Goal: Information Seeking & Learning: Learn about a topic

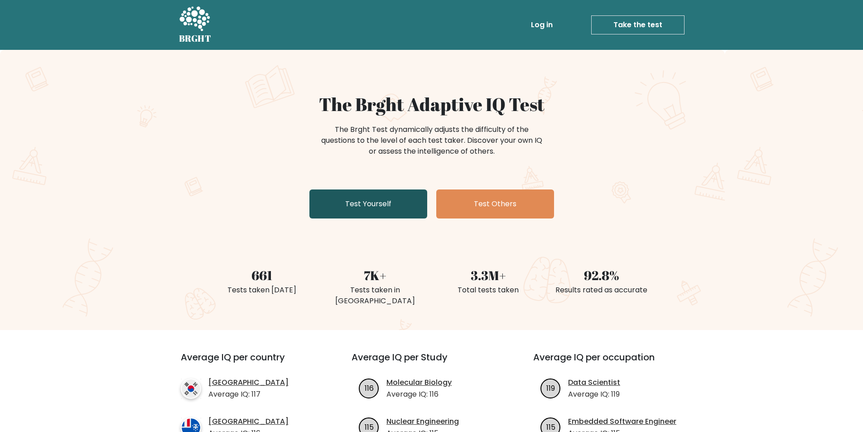
click at [408, 210] on link "Test Yourself" at bounding box center [369, 203] width 118 height 29
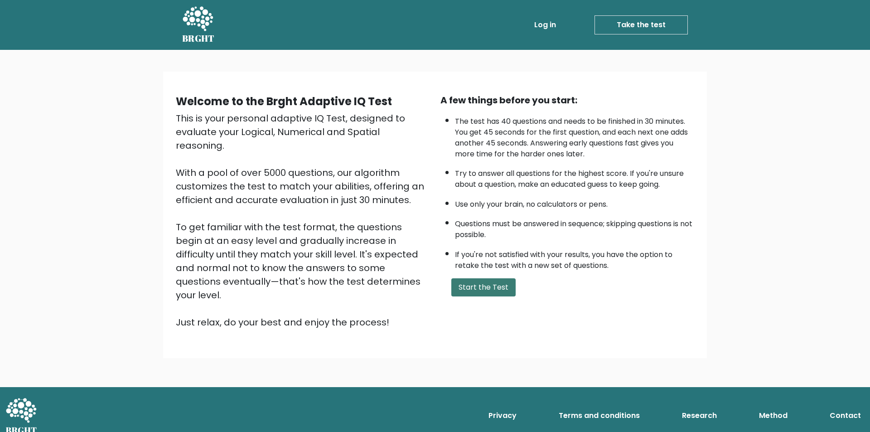
click at [508, 290] on button "Start the Test" at bounding box center [483, 287] width 64 height 18
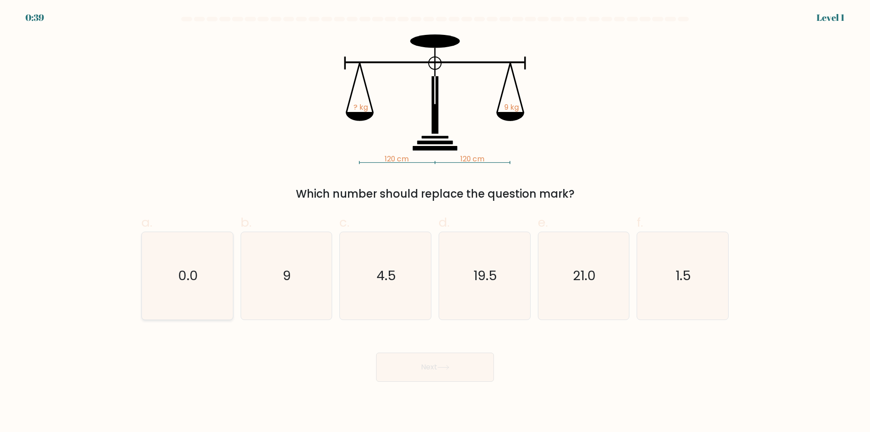
click at [222, 272] on icon "0.0" at bounding box center [187, 275] width 87 height 87
click at [435, 222] on input "a. 0.0" at bounding box center [435, 219] width 0 height 6
radio input "true"
click at [222, 272] on icon "0.0" at bounding box center [187, 275] width 87 height 87
click at [435, 222] on input "a. 0.0" at bounding box center [435, 219] width 0 height 6
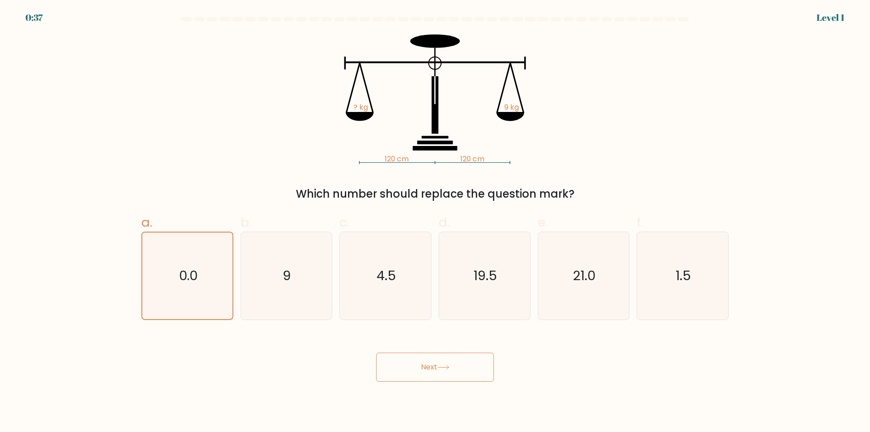
click at [399, 365] on button "Next" at bounding box center [435, 367] width 118 height 29
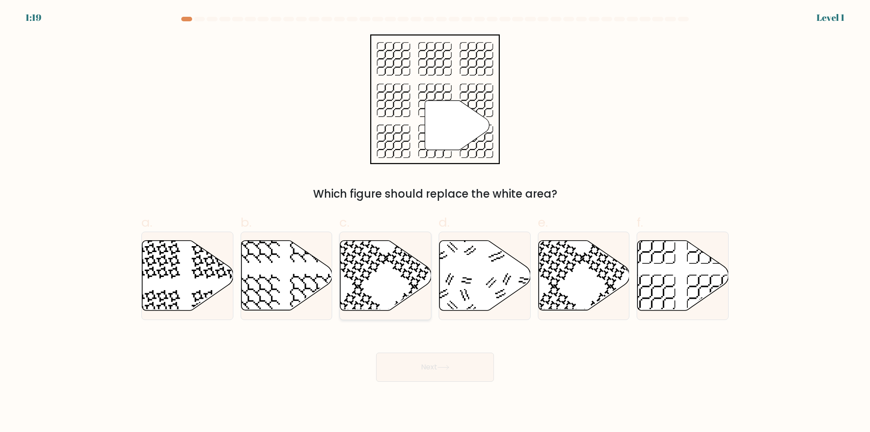
click at [416, 276] on icon at bounding box center [385, 276] width 91 height 70
click at [435, 222] on input "c." at bounding box center [435, 219] width 0 height 6
radio input "true"
click at [431, 360] on button "Next" at bounding box center [435, 367] width 118 height 29
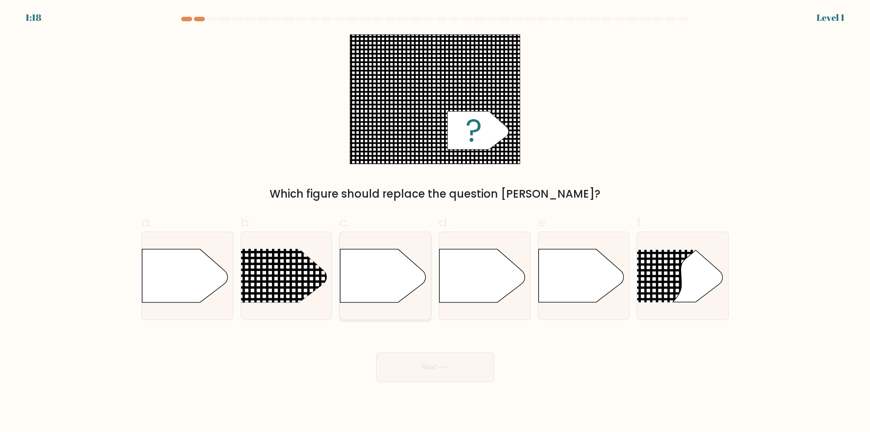
click at [411, 299] on icon at bounding box center [385, 276] width 91 height 54
click at [435, 222] on input "c." at bounding box center [435, 219] width 0 height 6
radio input "true"
click at [424, 360] on button "Next" at bounding box center [435, 367] width 118 height 29
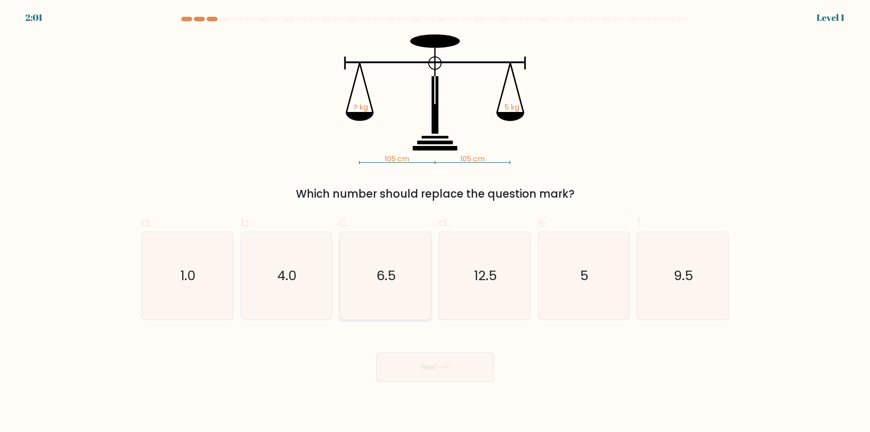
click at [406, 293] on icon "6.5" at bounding box center [385, 275] width 87 height 87
click at [435, 222] on input "c. 6.5" at bounding box center [435, 219] width 0 height 6
radio input "true"
click at [425, 363] on button "Next" at bounding box center [435, 367] width 118 height 29
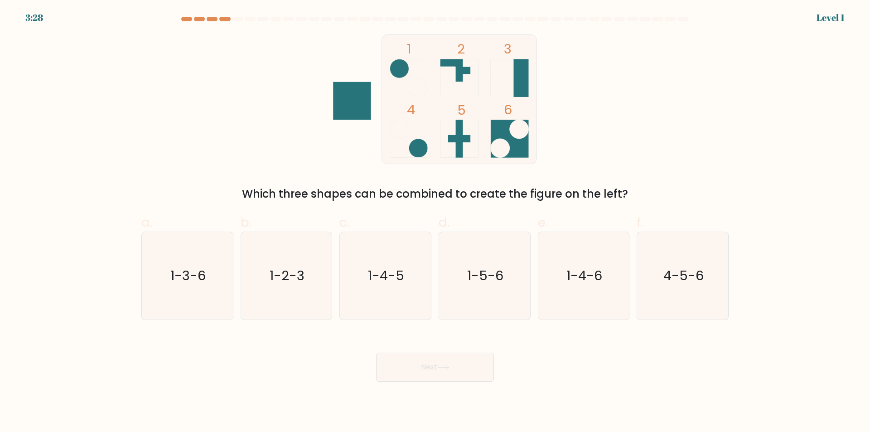
click at [401, 272] on text "1-4-5" at bounding box center [386, 276] width 36 height 18
click at [435, 222] on input "c. 1-4-5" at bounding box center [435, 219] width 0 height 6
radio input "true"
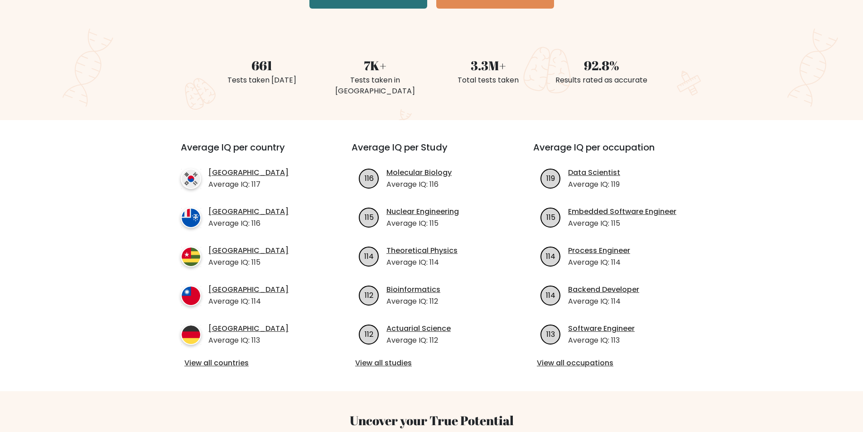
scroll to position [211, 0]
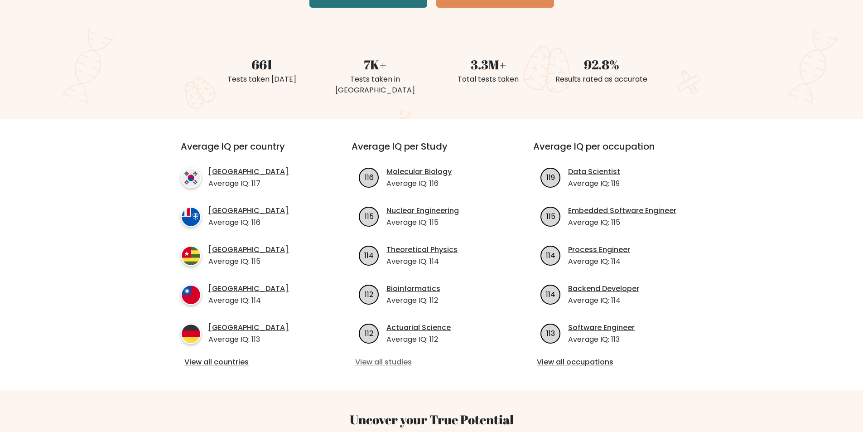
click at [405, 357] on link "View all studies" at bounding box center [431, 362] width 153 height 11
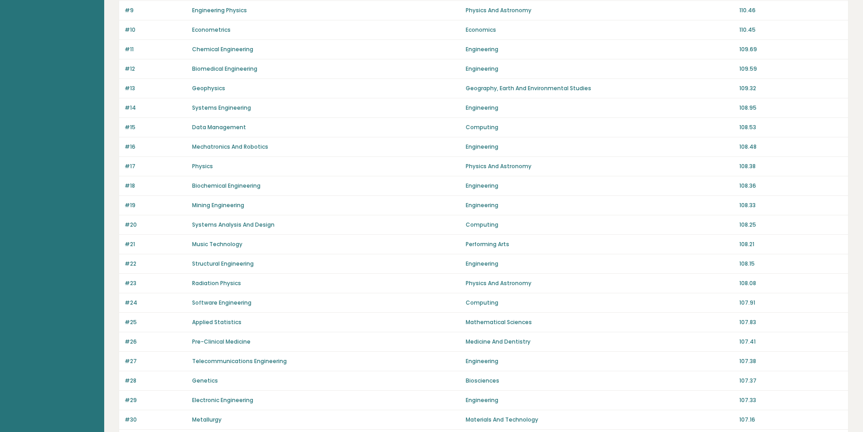
scroll to position [528, 0]
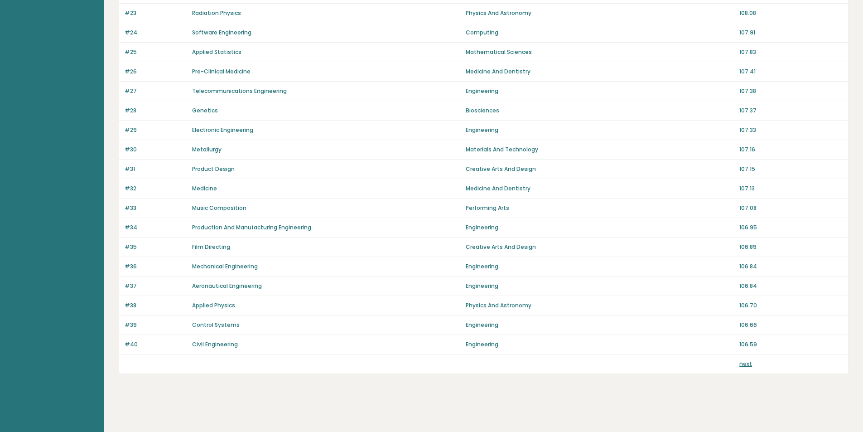
click at [744, 363] on link "next" at bounding box center [746, 364] width 13 height 8
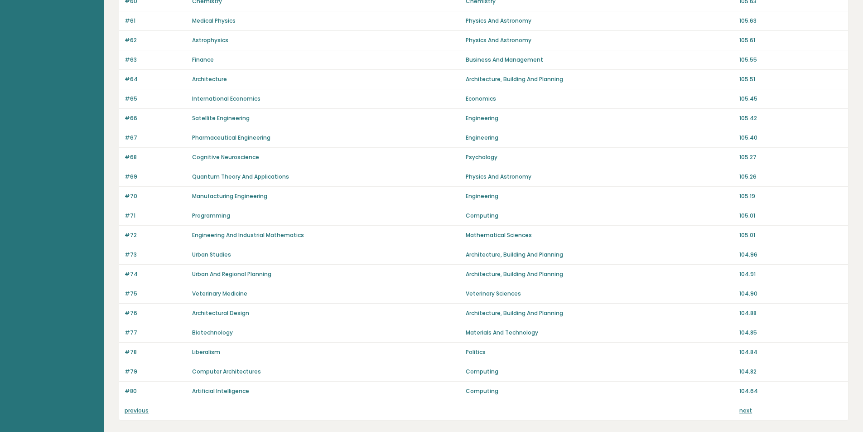
scroll to position [528, 0]
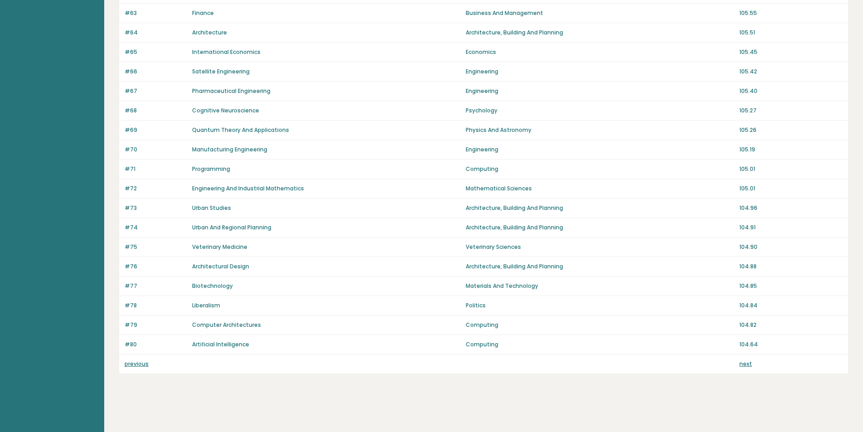
click at [746, 365] on link "next" at bounding box center [746, 364] width 13 height 8
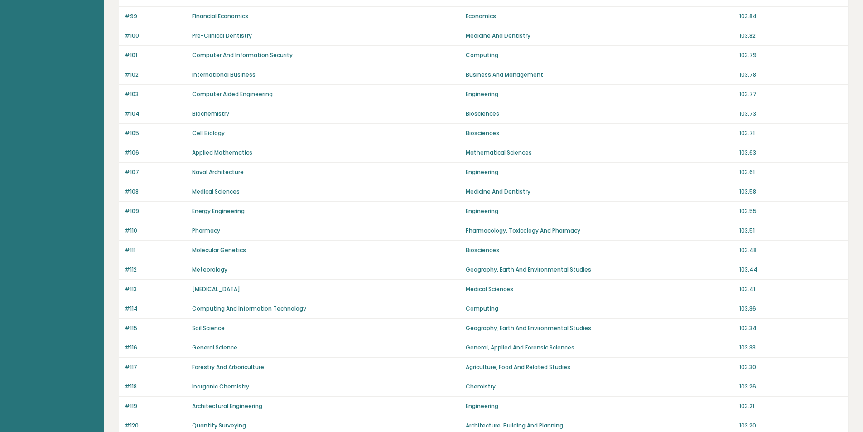
scroll to position [528, 0]
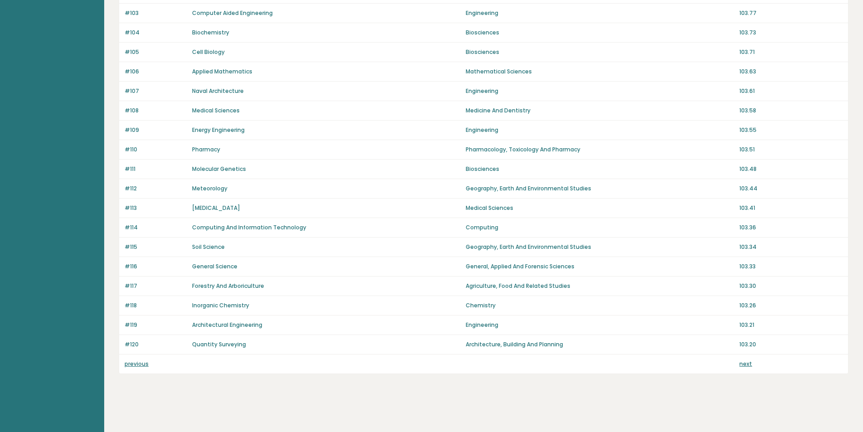
click at [745, 364] on link "next" at bounding box center [746, 364] width 13 height 8
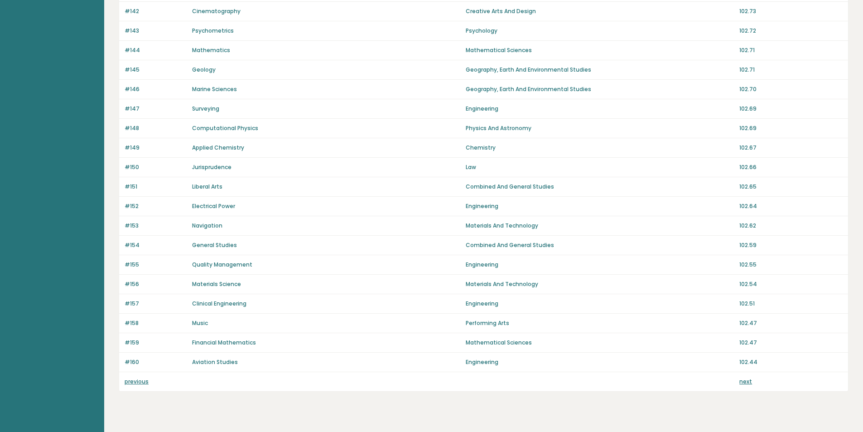
scroll to position [528, 0]
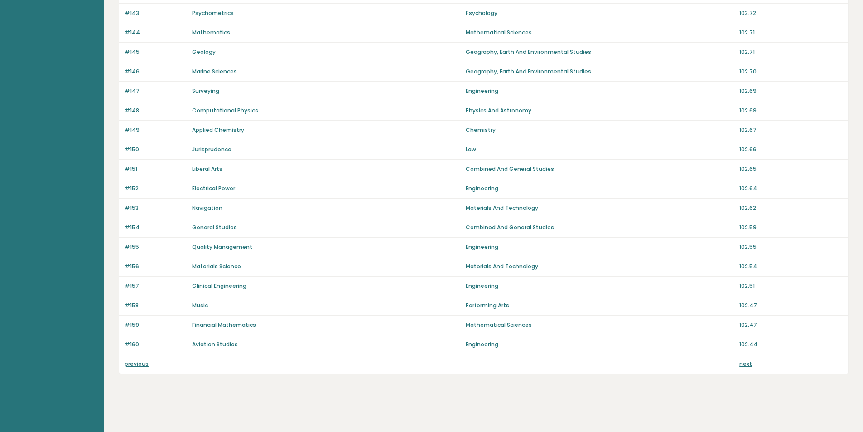
click at [744, 364] on link "next" at bounding box center [746, 364] width 13 height 8
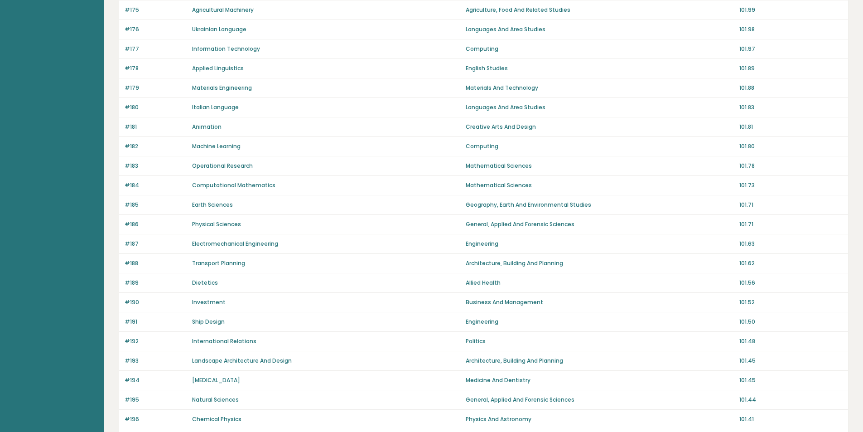
scroll to position [528, 0]
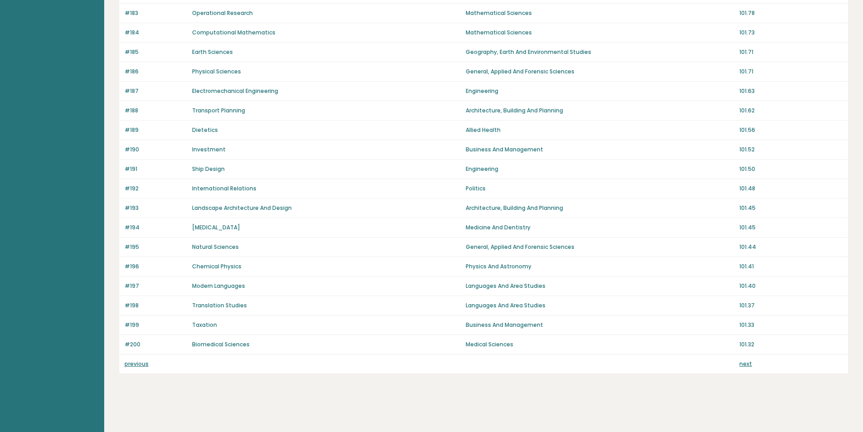
click at [744, 364] on link "next" at bounding box center [746, 364] width 13 height 8
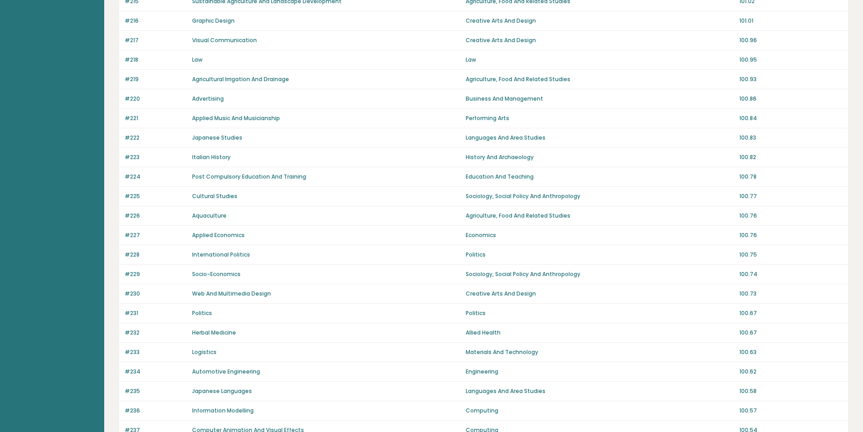
scroll to position [528, 0]
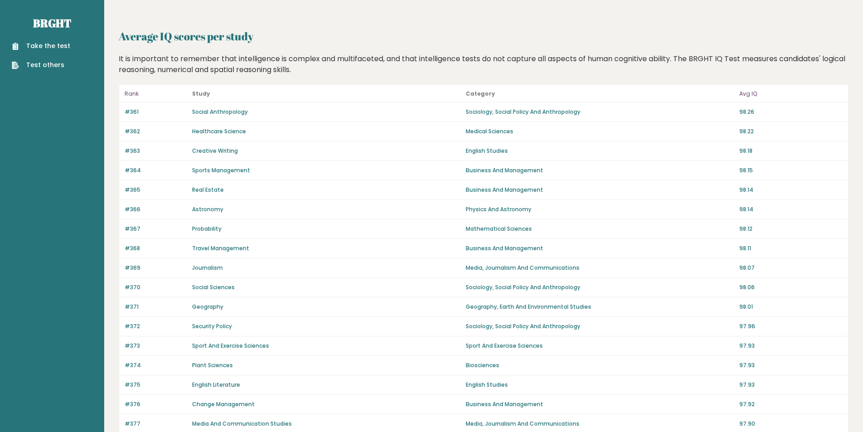
scroll to position [528, 0]
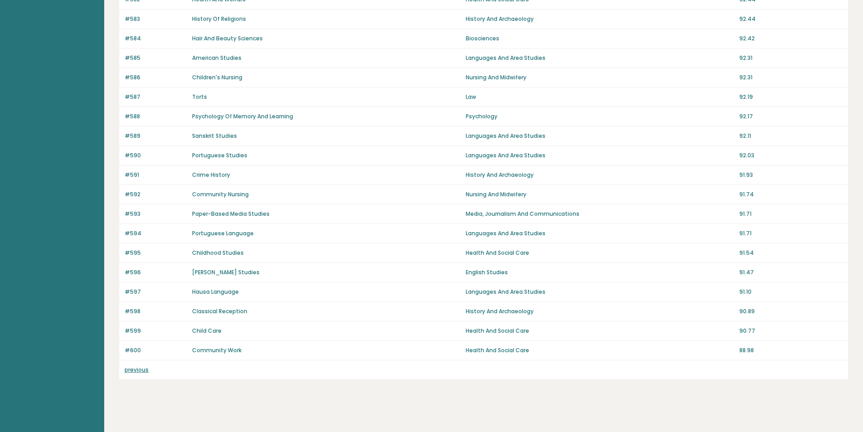
scroll to position [528, 0]
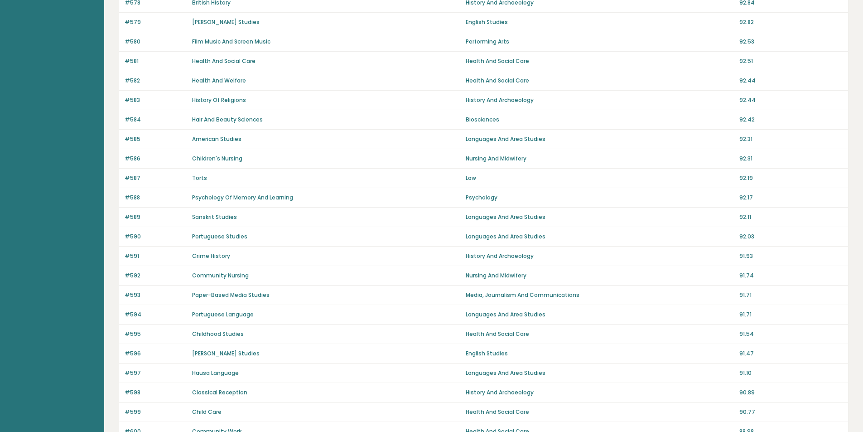
scroll to position [528, 0]
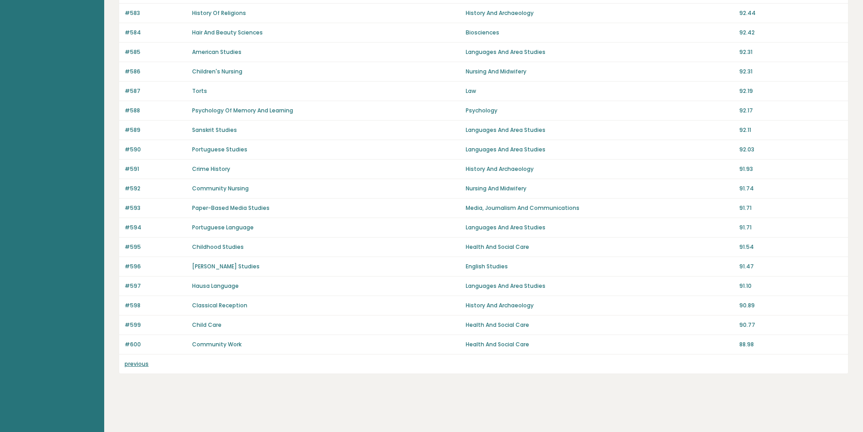
click at [141, 366] on link "previous" at bounding box center [137, 364] width 24 height 8
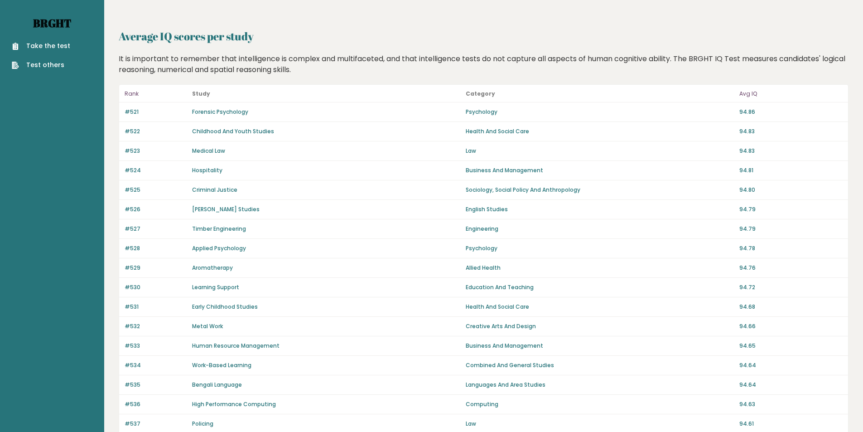
click at [55, 23] on link "Brght" at bounding box center [52, 23] width 38 height 15
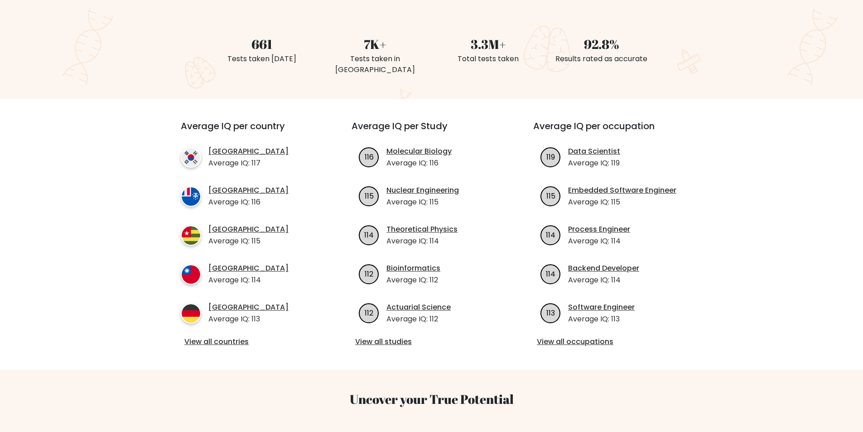
scroll to position [244, 0]
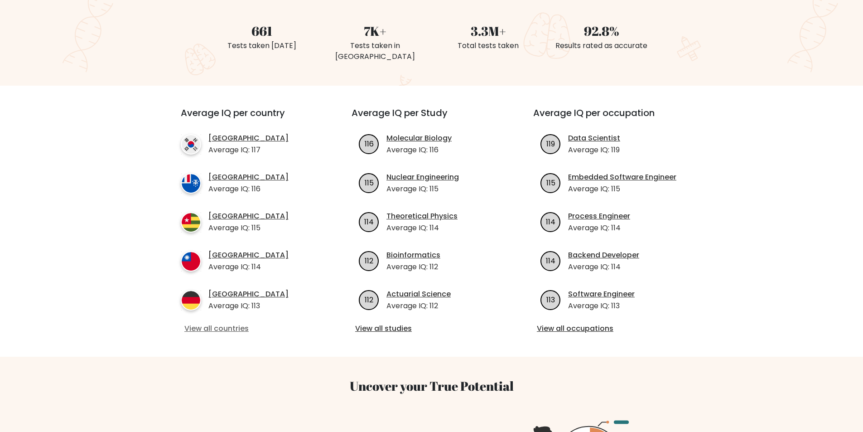
click at [232, 323] on link "View all countries" at bounding box center [249, 328] width 131 height 11
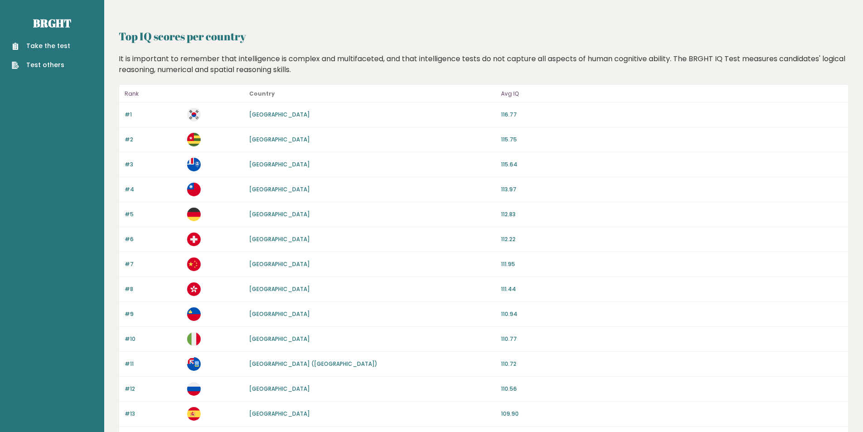
click at [258, 144] on div "#2 Togo 115.75" at bounding box center [483, 139] width 729 height 25
click at [257, 138] on link "[GEOGRAPHIC_DATA]" at bounding box center [279, 140] width 61 height 8
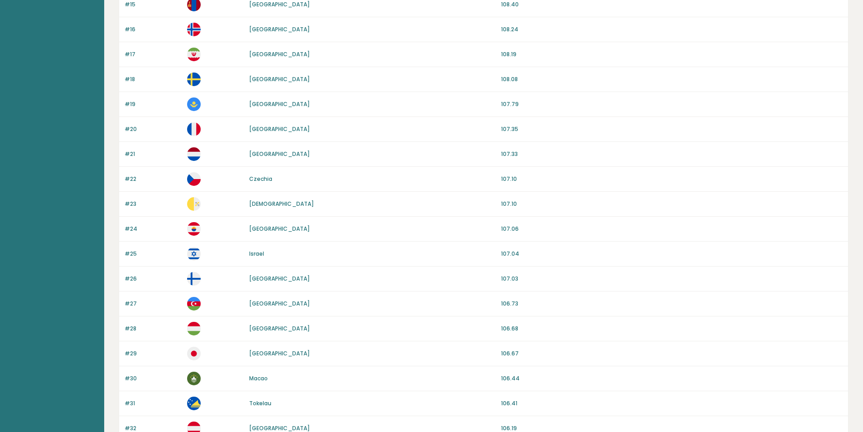
scroll to position [745, 0]
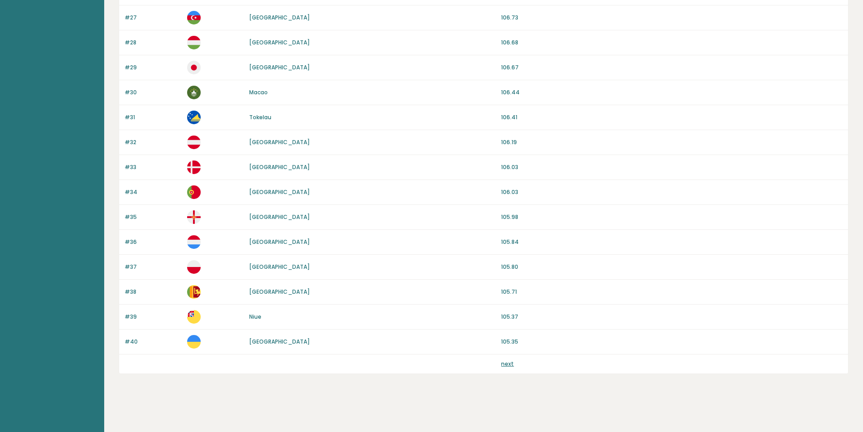
click at [510, 366] on link "next" at bounding box center [507, 364] width 13 height 8
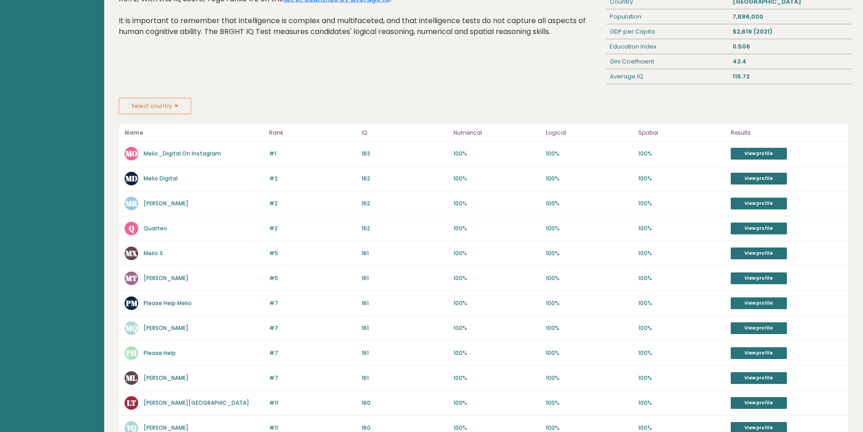
scroll to position [28, 0]
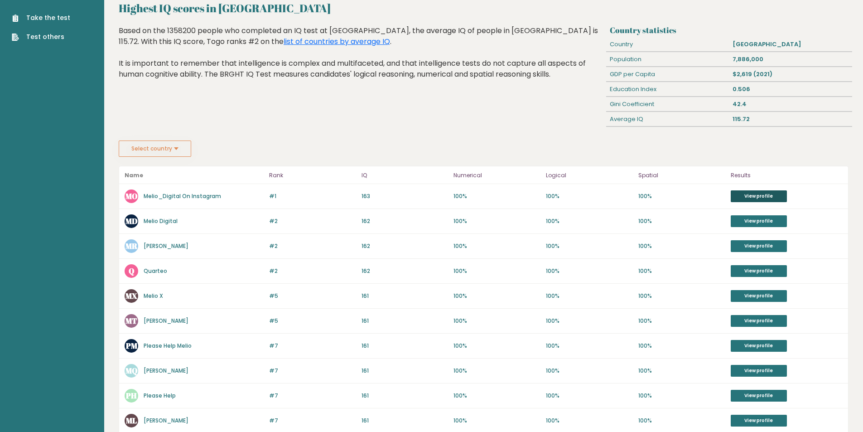
click at [750, 198] on link "View profile" at bounding box center [759, 196] width 56 height 12
click at [179, 155] on button "Select country" at bounding box center [155, 148] width 73 height 16
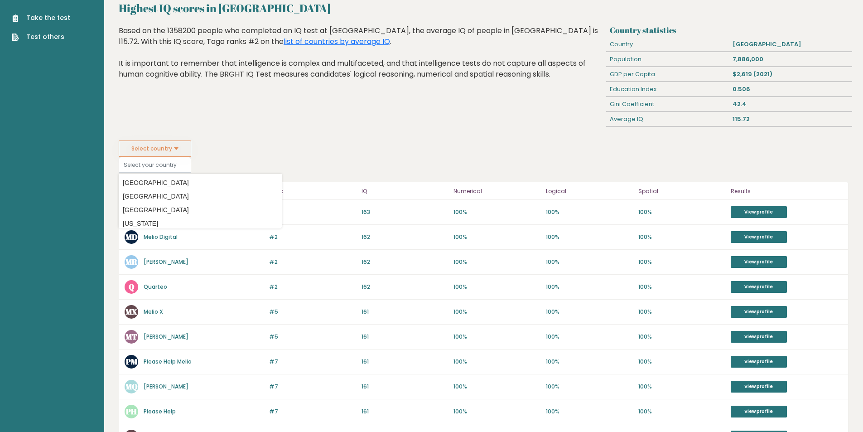
click at [186, 104] on div "Highest IQ scores in Togo Based on the 1358200 people who completed an IQ test …" at bounding box center [361, 82] width 491 height 115
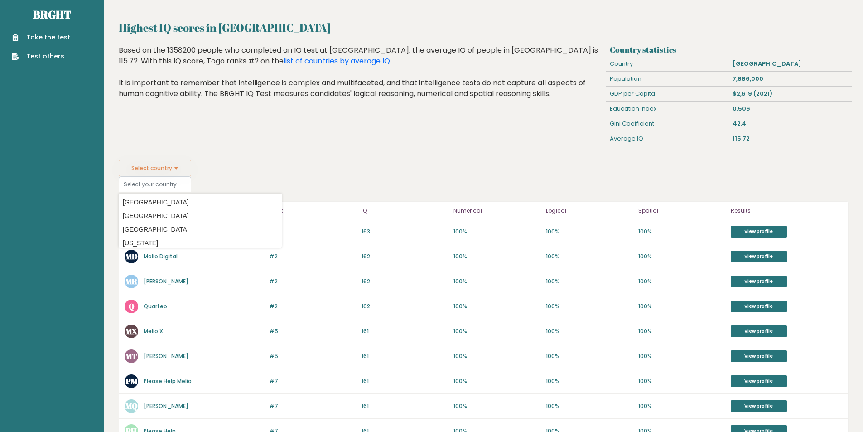
scroll to position [0, 0]
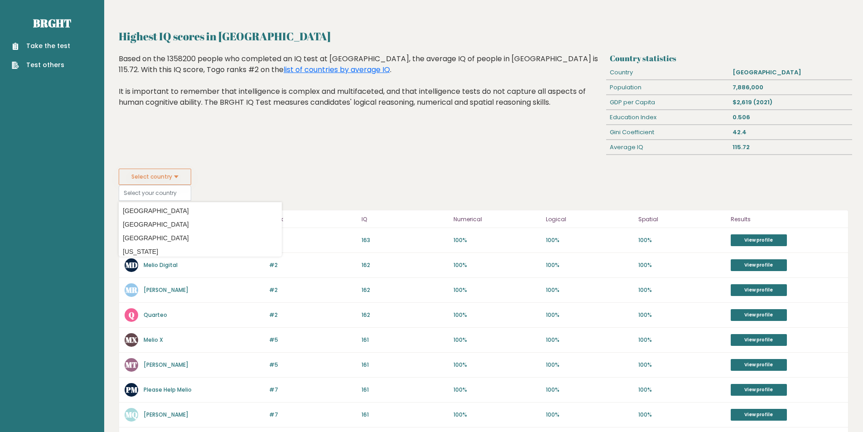
click at [228, 27] on div "Highest IQ scores in Togo Country statistics Country Togo Population 7,886,000 …" at bounding box center [483, 392] width 759 height 784
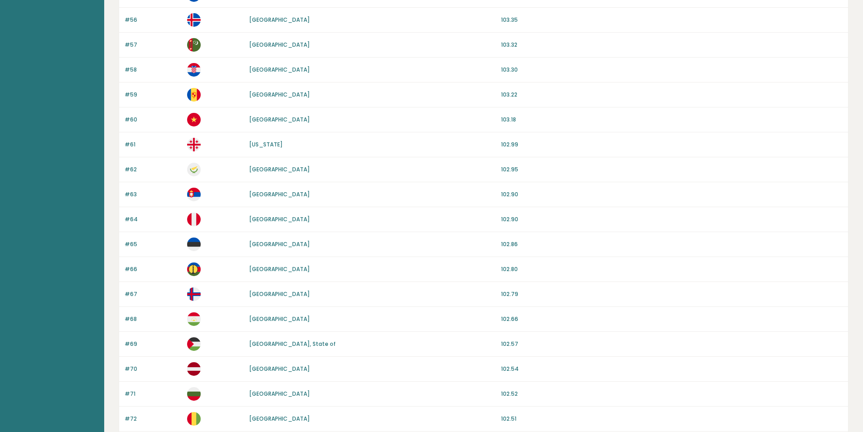
scroll to position [745, 0]
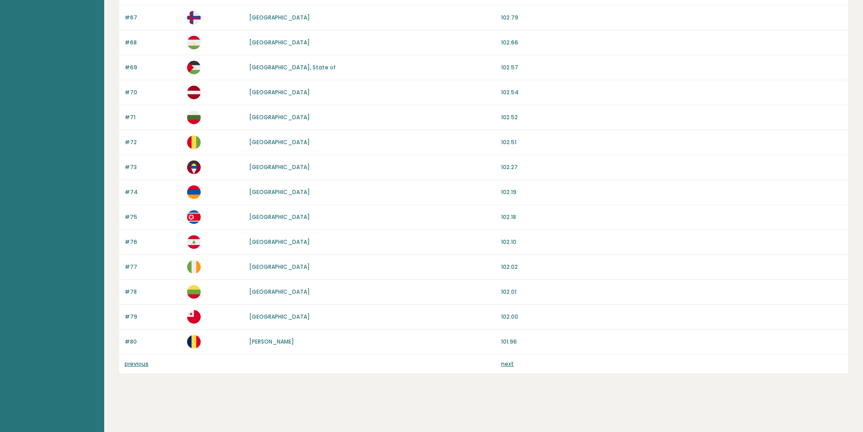
click at [506, 364] on link "next" at bounding box center [507, 364] width 13 height 8
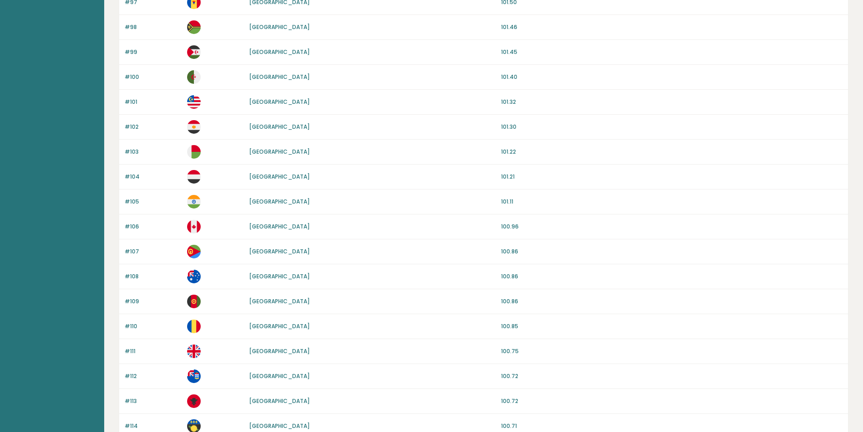
scroll to position [745, 0]
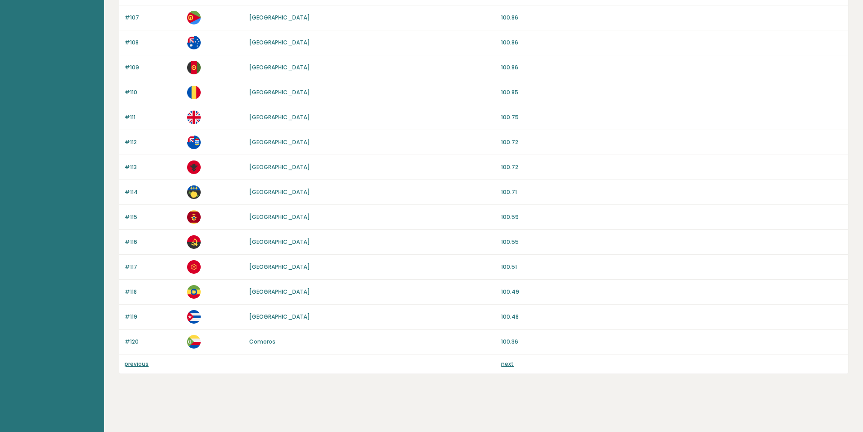
click at [504, 364] on link "next" at bounding box center [507, 364] width 13 height 8
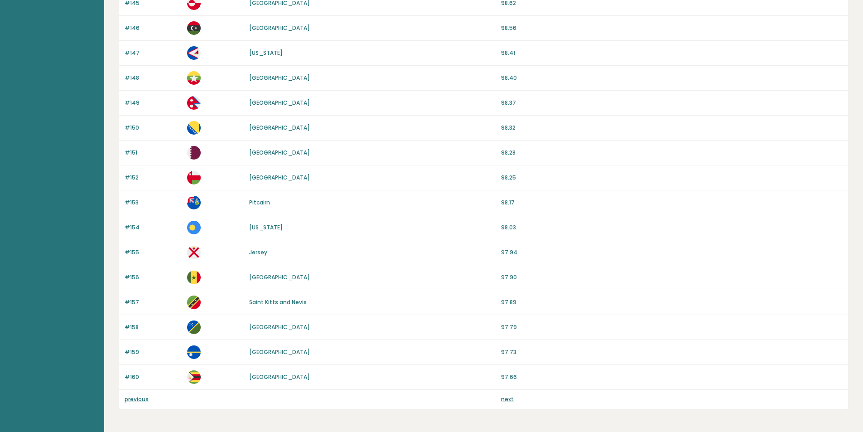
scroll to position [745, 0]
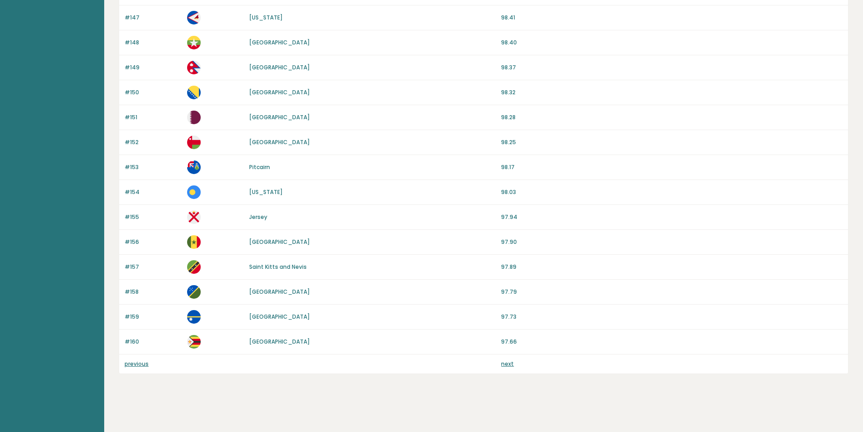
click at [504, 365] on link "next" at bounding box center [507, 364] width 13 height 8
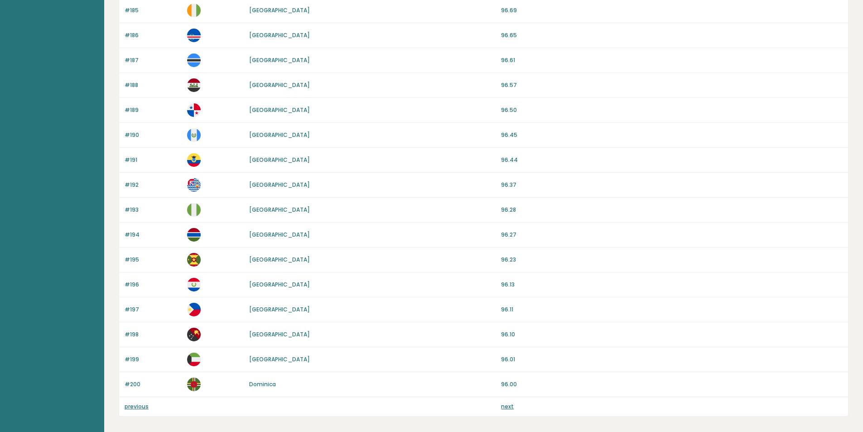
scroll to position [745, 0]
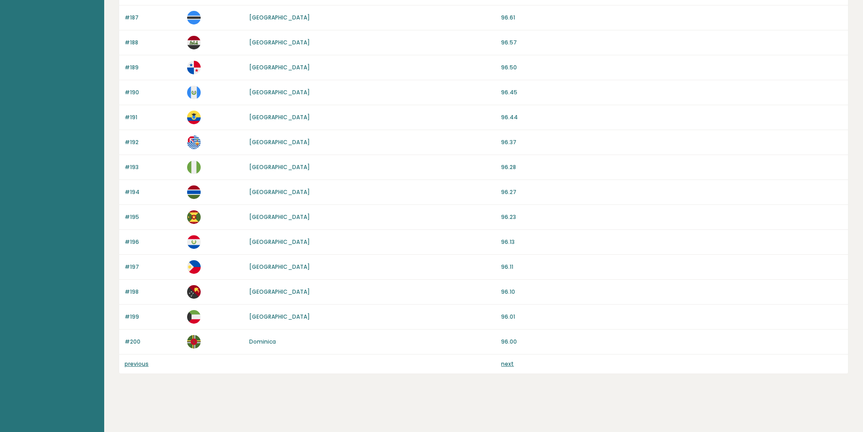
click at [504, 365] on link "next" at bounding box center [507, 364] width 13 height 8
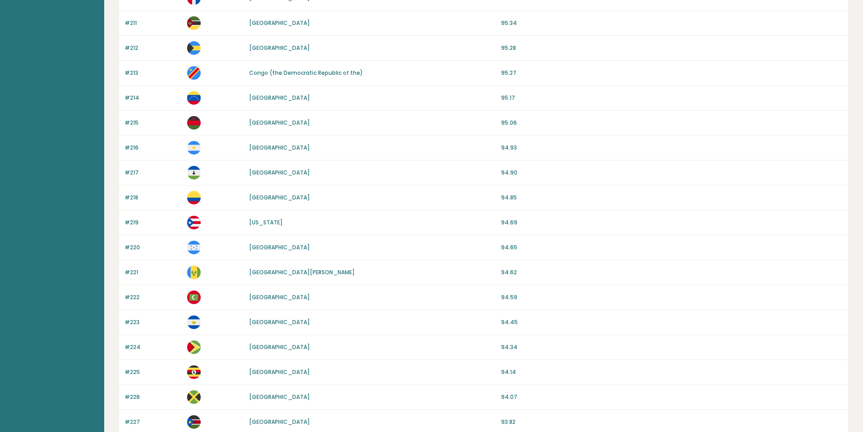
scroll to position [595, 0]
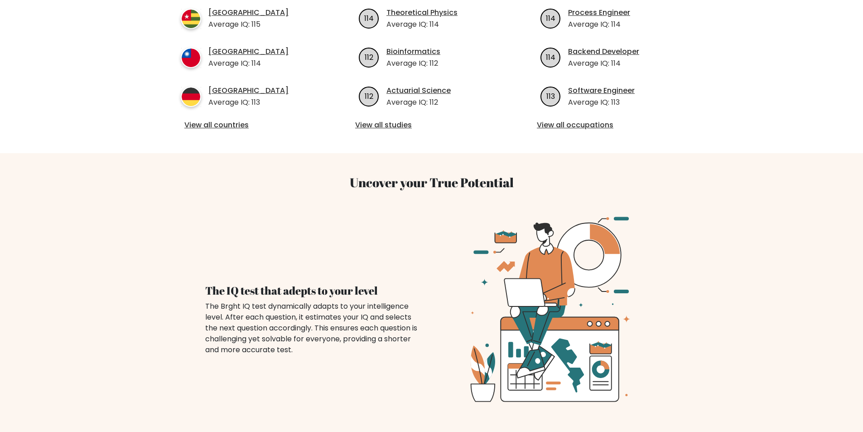
scroll to position [470, 0]
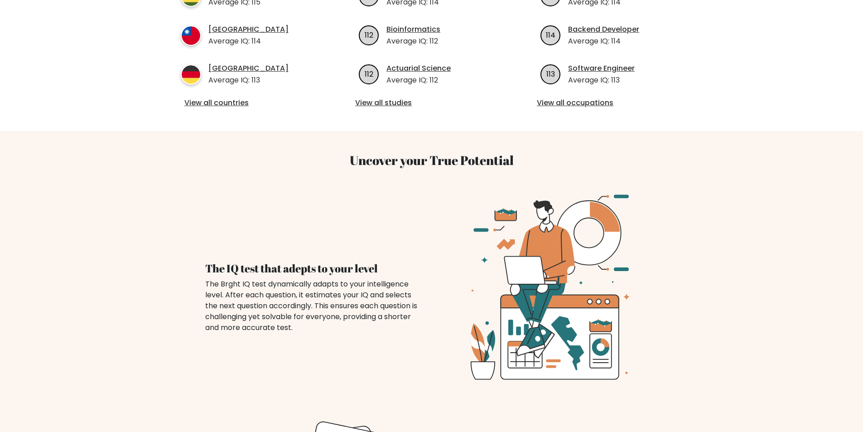
click at [466, 153] on h3 "Uncover your True Potential" at bounding box center [431, 160] width 587 height 15
click at [419, 155] on h3 "Uncover your True Potential" at bounding box center [431, 160] width 587 height 15
click at [410, 153] on h3 "Uncover your True Potential" at bounding box center [431, 160] width 587 height 15
drag, startPoint x: 410, startPoint y: 152, endPoint x: 439, endPoint y: 152, distance: 29.0
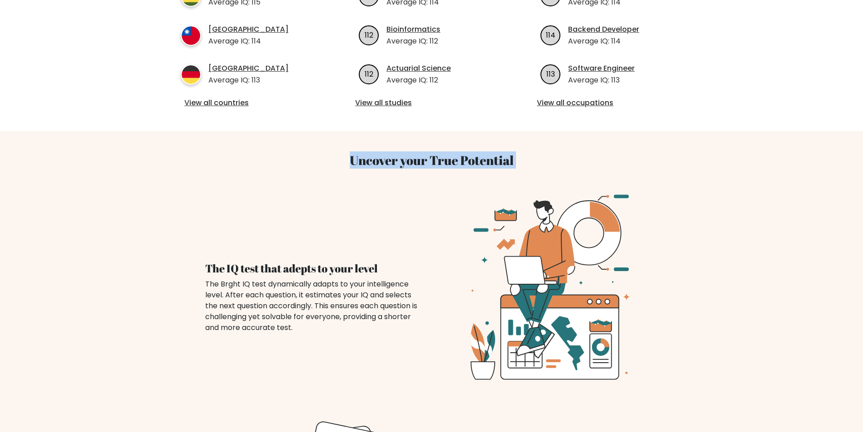
click at [439, 153] on h3 "Uncover your True Potential" at bounding box center [431, 160] width 587 height 15
drag, startPoint x: 439, startPoint y: 152, endPoint x: 415, endPoint y: 151, distance: 23.6
click at [415, 153] on h3 "Uncover your True Potential" at bounding box center [431, 160] width 587 height 15
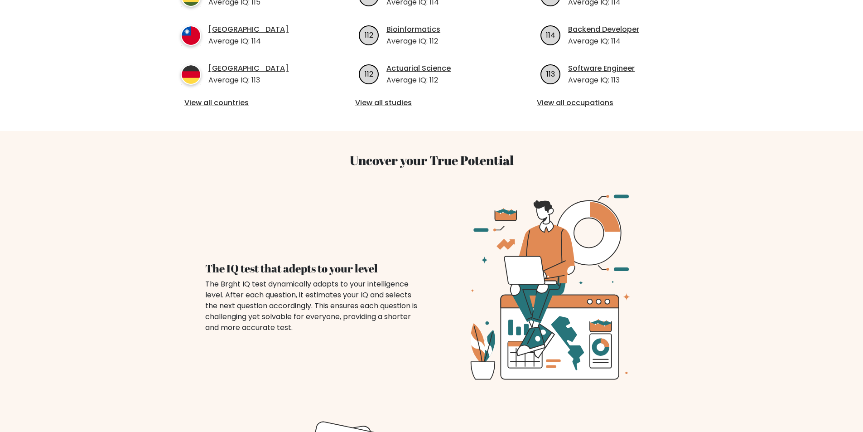
click at [426, 153] on h3 "Uncover your True Potential" at bounding box center [431, 160] width 587 height 15
drag, startPoint x: 426, startPoint y: 151, endPoint x: 433, endPoint y: 150, distance: 6.8
click at [433, 153] on h3 "Uncover your True Potential" at bounding box center [431, 160] width 587 height 15
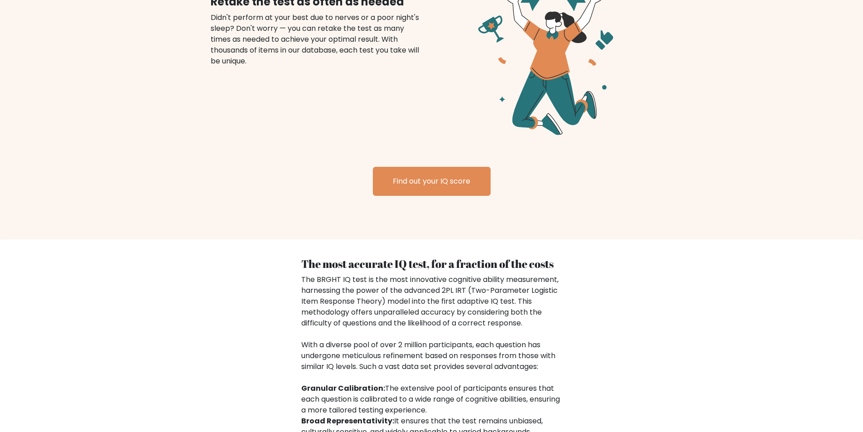
scroll to position [1139, 0]
